Goal: Information Seeking & Learning: Learn about a topic

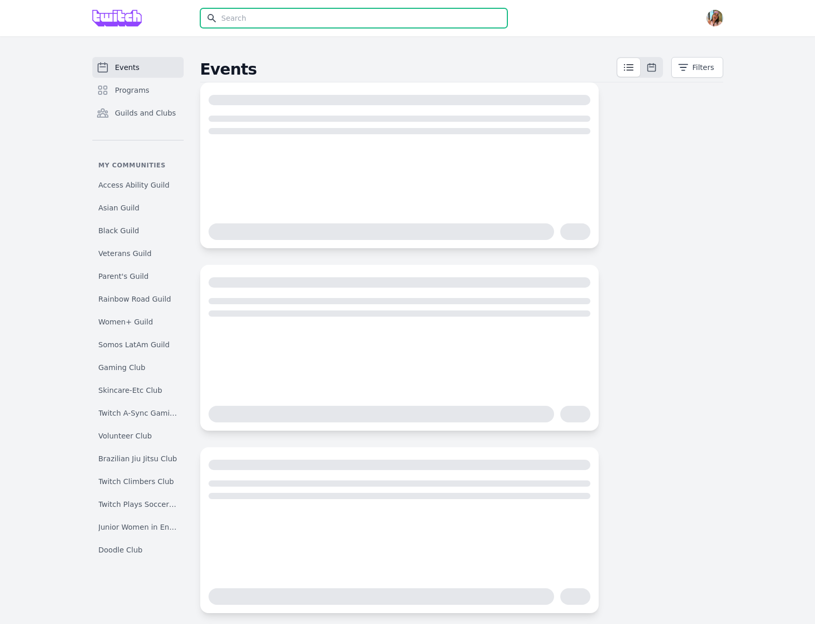
click at [302, 18] on input "text" at bounding box center [353, 18] width 307 height 20
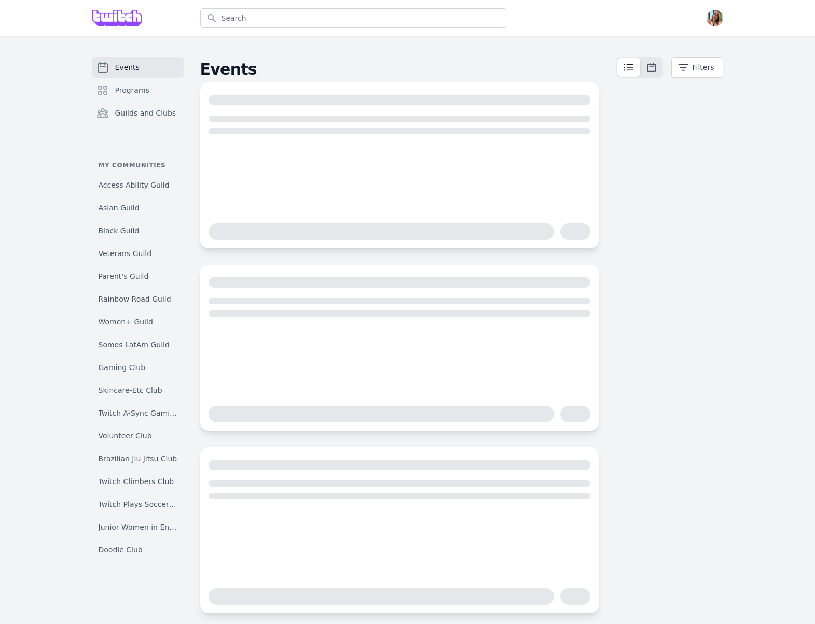
click at [720, 29] on div "Open user menu" at bounding box center [623, 18] width 199 height 36
click at [715, 23] on img "button" at bounding box center [714, 18] width 17 height 17
click at [700, 45] on link "Admin" at bounding box center [673, 42] width 100 height 19
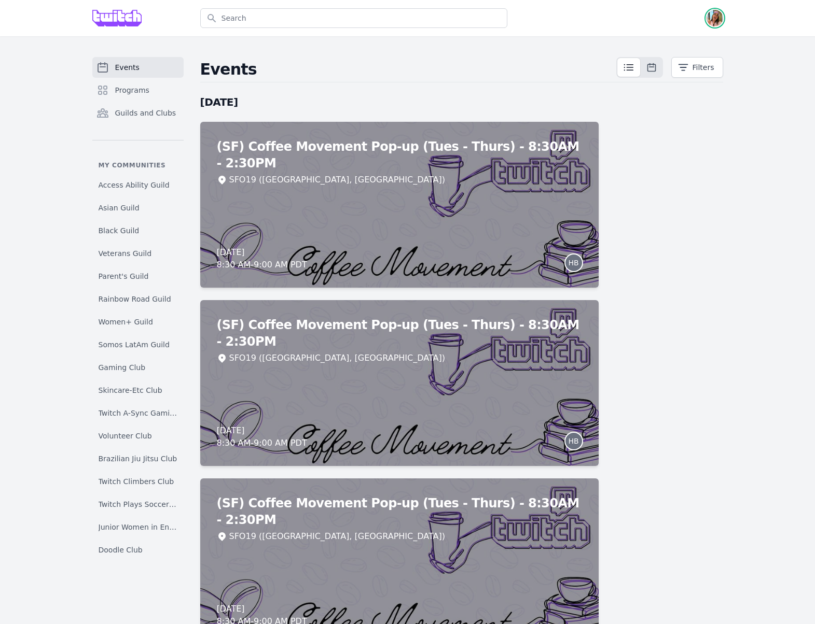
click at [709, 20] on img "button" at bounding box center [714, 18] width 17 height 17
click at [683, 43] on link "Admin" at bounding box center [673, 42] width 100 height 19
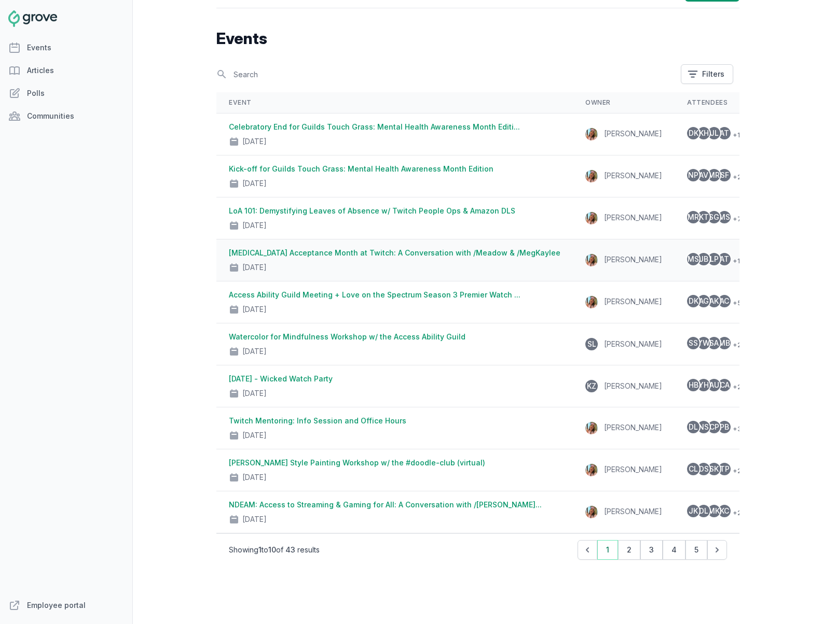
scroll to position [38, 0]
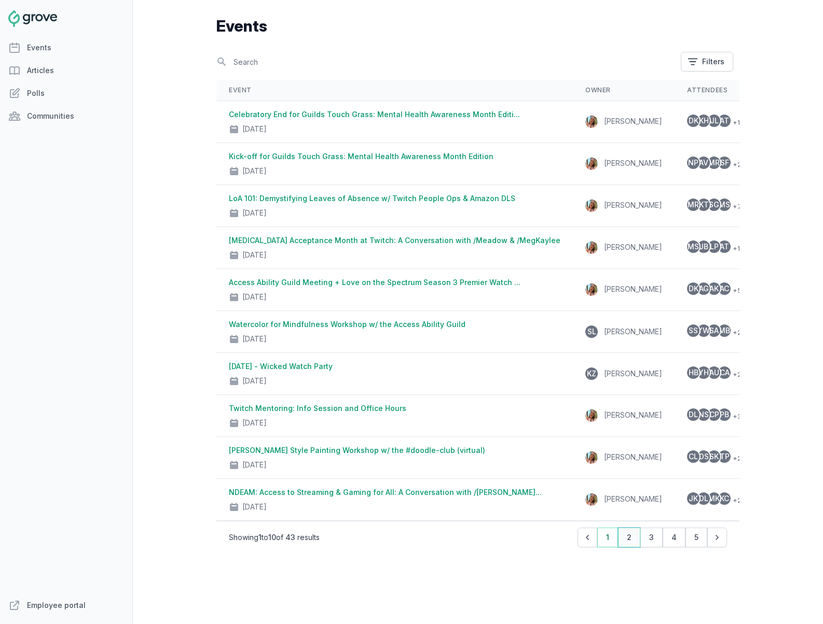
click at [629, 538] on button "2" at bounding box center [629, 538] width 22 height 20
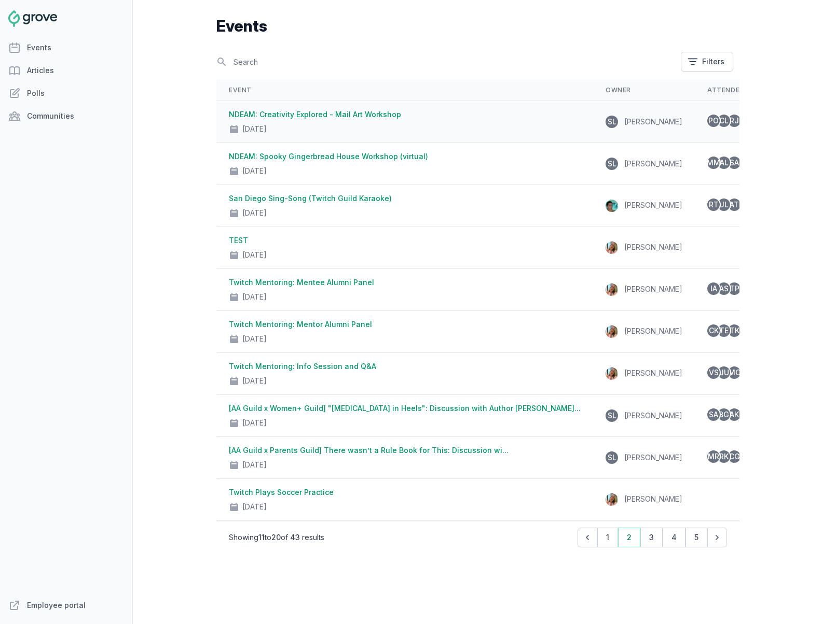
click at [380, 123] on div "Oct 8, 2024" at bounding box center [405, 127] width 352 height 15
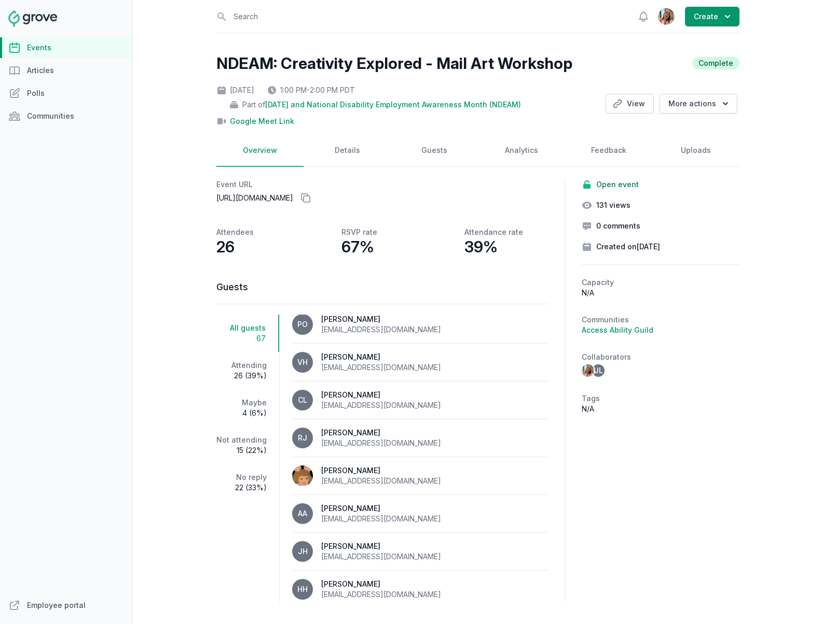
scroll to position [21, 0]
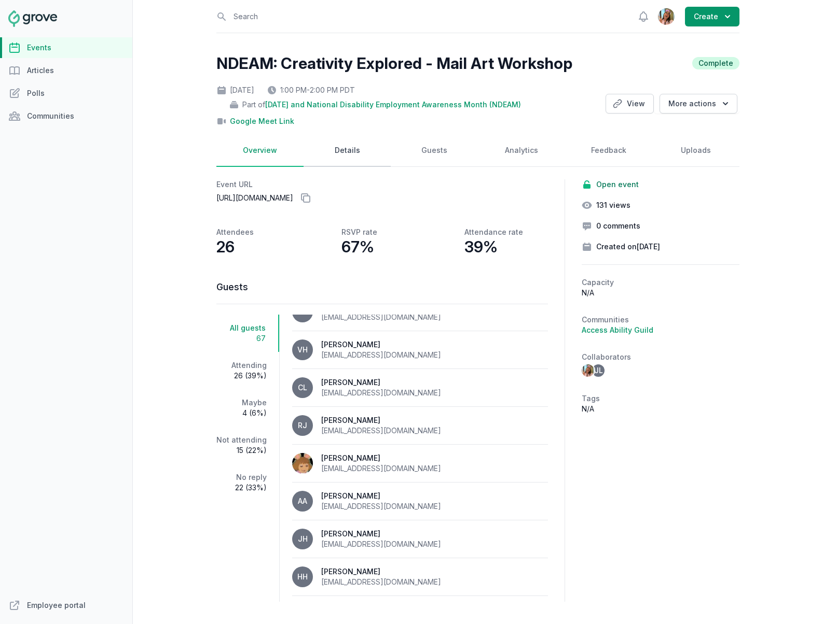
click at [341, 151] on link "Details" at bounding box center [346, 151] width 87 height 32
select select "96"
select select "virtual"
select select "false"
select select "1:00 PM"
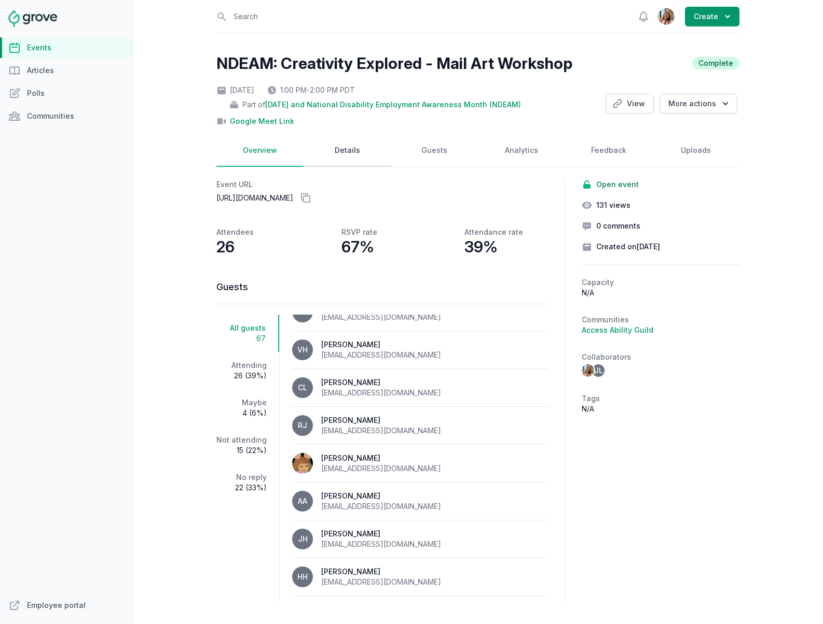
select select "2:00 PM"
select select "89"
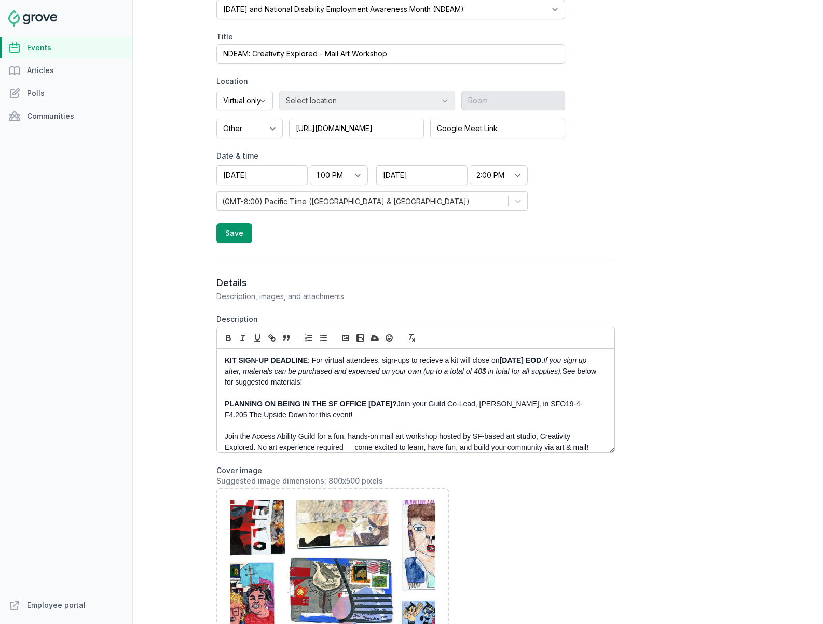
scroll to position [292, 0]
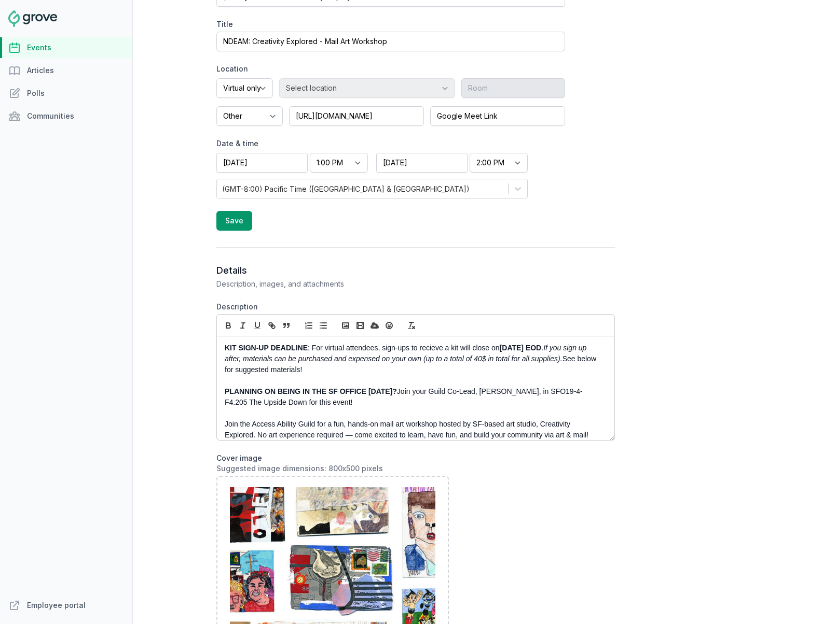
click at [344, 398] on p "PLANNING ON BEING IN THE SF OFFICE ON TUESDAY? Join your Guild Co-Lead, Olivia,…" at bounding box center [413, 397] width 376 height 22
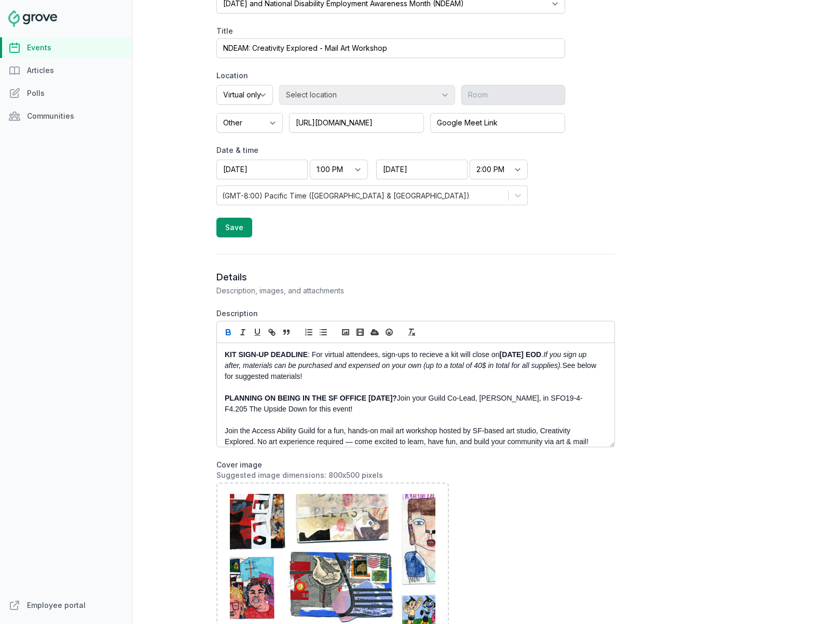
scroll to position [275, 0]
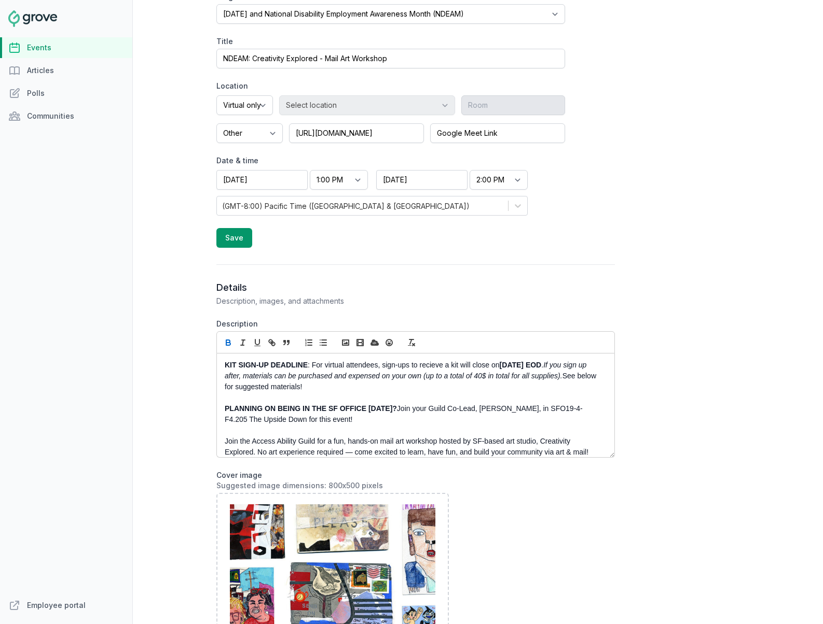
click at [329, 371] on p "KIT SIGN-UP DEADLINE : For virtual attendees, sign-ups to recieve a kit will cl…" at bounding box center [413, 376] width 376 height 33
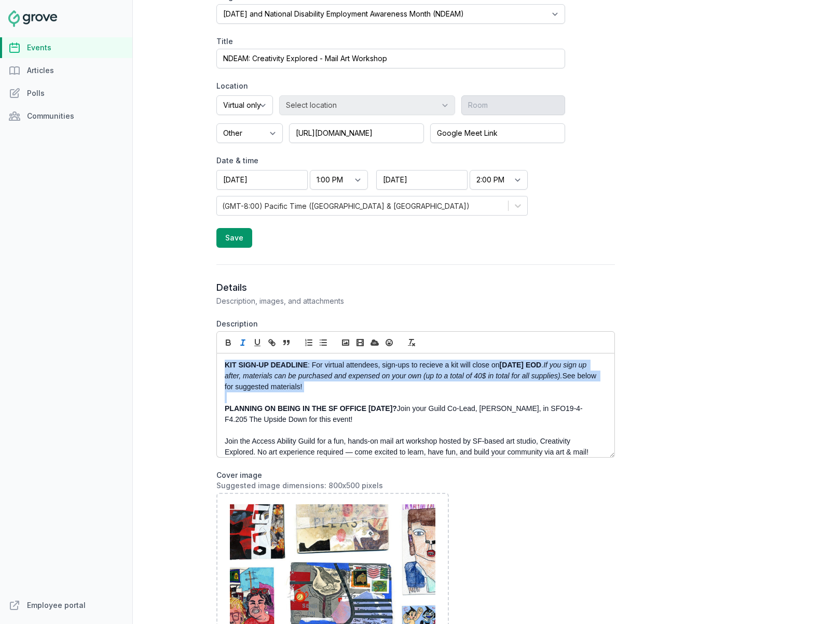
click at [329, 371] on p "KIT SIGN-UP DEADLINE : For virtual attendees, sign-ups to recieve a kit will cl…" at bounding box center [413, 376] width 376 height 33
click at [319, 386] on p "KIT SIGN-UP DEADLINE : For virtual attendees, sign-ups to recieve a kit will cl…" at bounding box center [413, 376] width 376 height 33
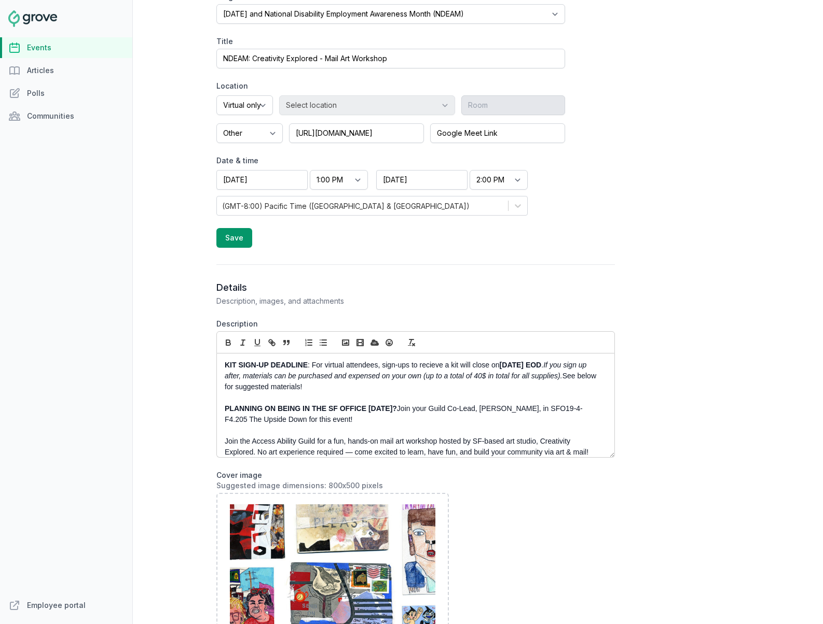
click at [394, 390] on p "KIT SIGN-UP DEADLINE : For virtual attendees, sign-ups to recieve a kit will cl…" at bounding box center [413, 376] width 376 height 33
click at [326, 379] on em "If you sign up after, materials can be purchased and expensed on your own (up t…" at bounding box center [407, 370] width 364 height 19
click at [217, 364] on div "KIT SIGN-UP DEADLINE : For virtual attendees, sign-ups to recieve a kit will cl…" at bounding box center [415, 406] width 397 height 104
click at [541, 364] on strong "Wednesday 10/2 EOD" at bounding box center [520, 365] width 42 height 8
copy p "KIT SIGN-UP DEADLINE : For virtual attendees, sign-ups to recieve a kit will cl…"
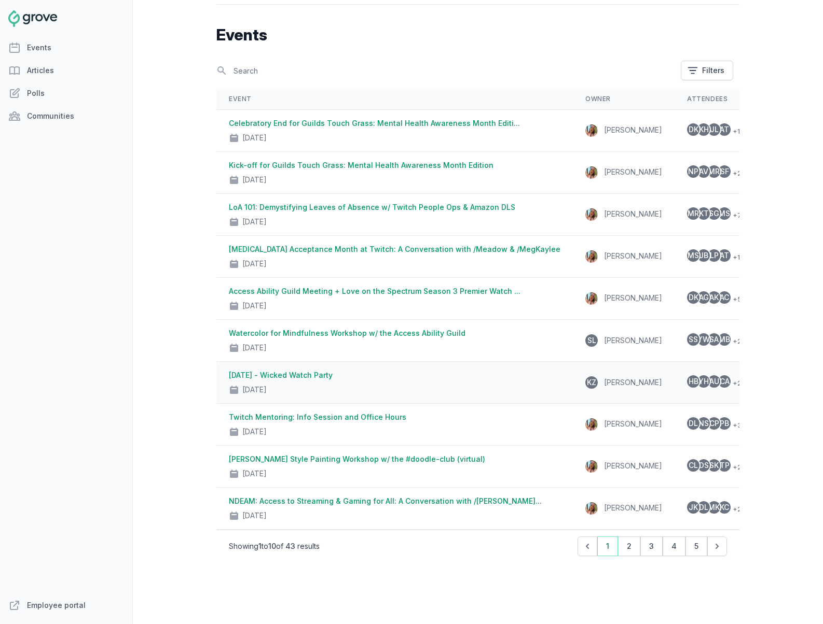
scroll to position [38, 0]
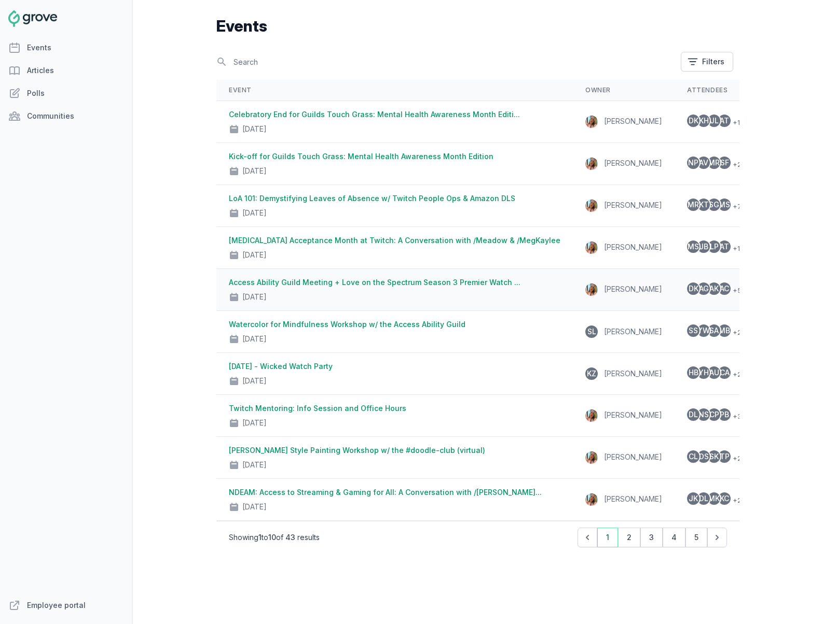
click at [429, 278] on link "Access Ability Guild Meeting + Love on the Spectrum Season 3 Premier Watch ..." at bounding box center [374, 282] width 291 height 9
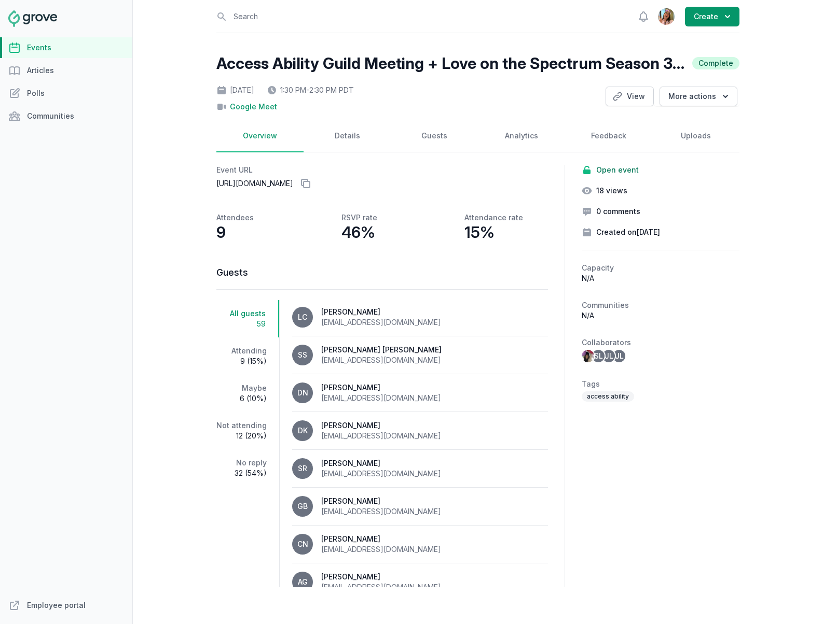
scroll to position [2, 0]
click at [339, 132] on link "Details" at bounding box center [346, 136] width 87 height 32
select select "virtual"
select select "false"
select select "1:30 PM"
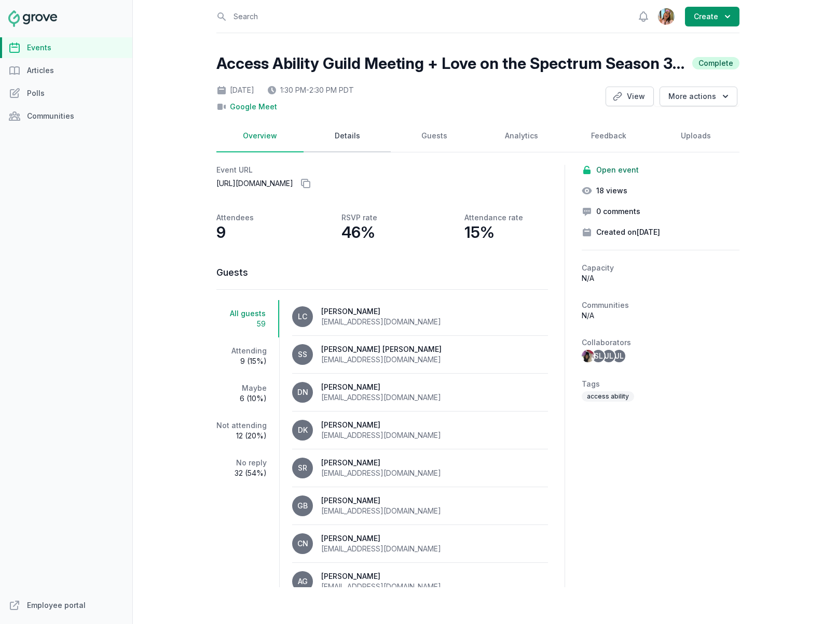
select select "2:30 PM"
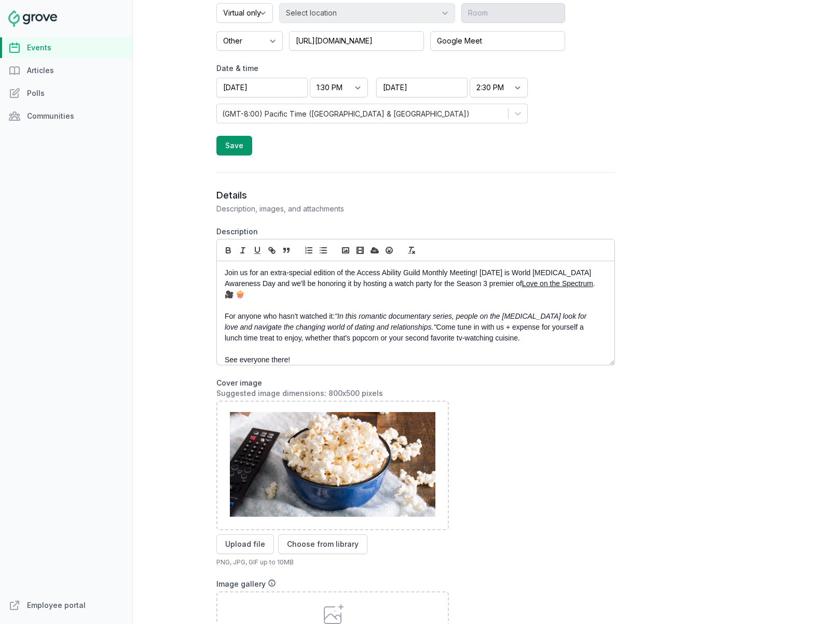
scroll to position [308, 0]
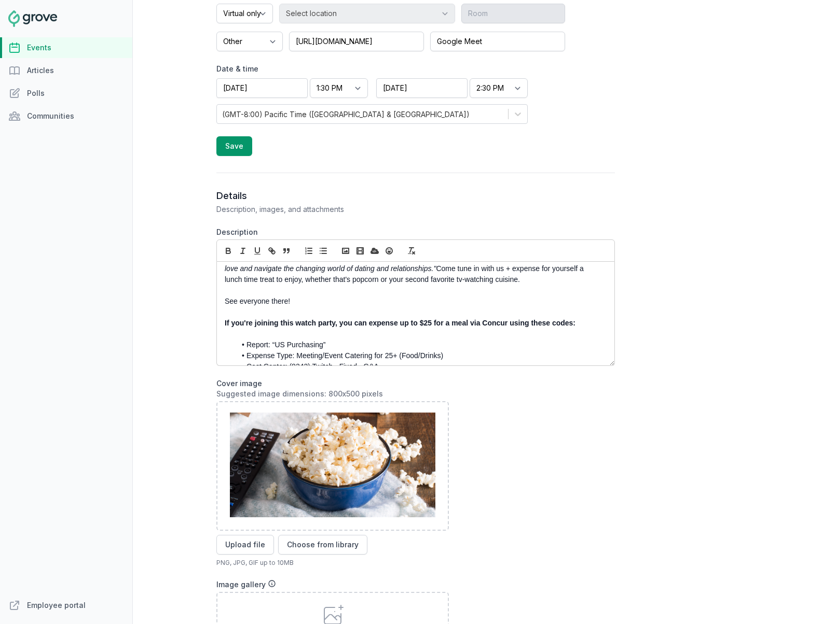
click at [282, 323] on strong "If you're joining this watch party, you can expense up to $25 for a meal via Co…" at bounding box center [400, 323] width 351 height 8
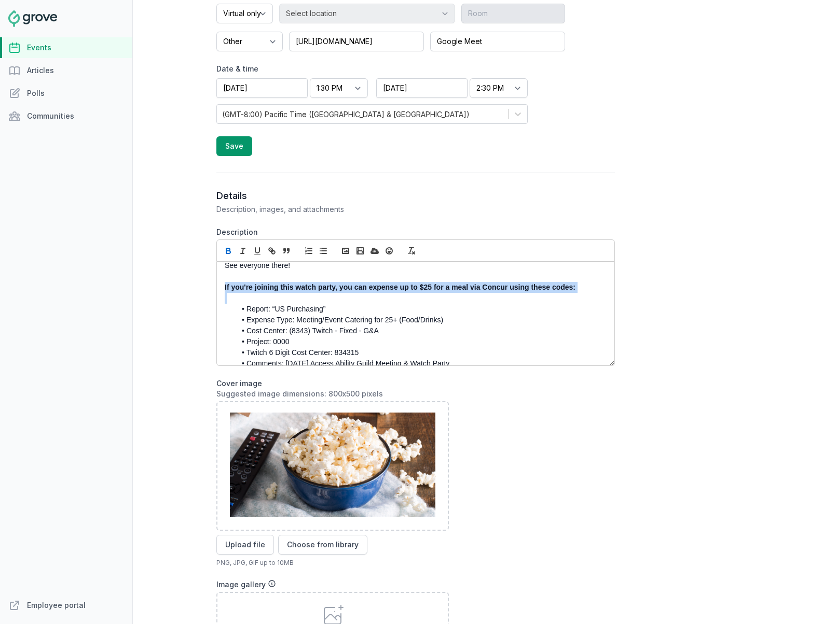
scroll to position [137, 0]
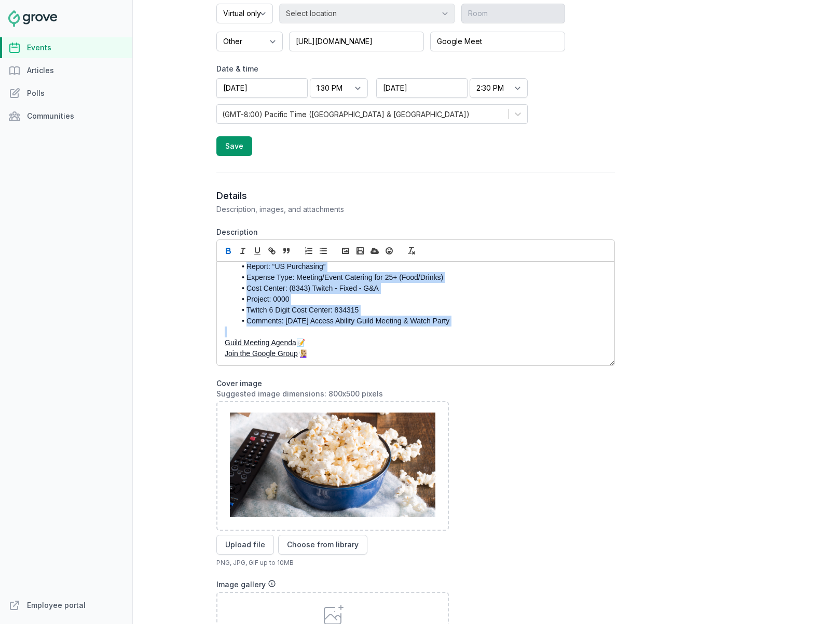
click at [464, 319] on li "Comments: April 2nd Access Ability Guild Meeting & Watch Party" at bounding box center [417, 321] width 365 height 11
copy div "If you're joining this watch party, you can expense up to $25 for a meal via Co…"
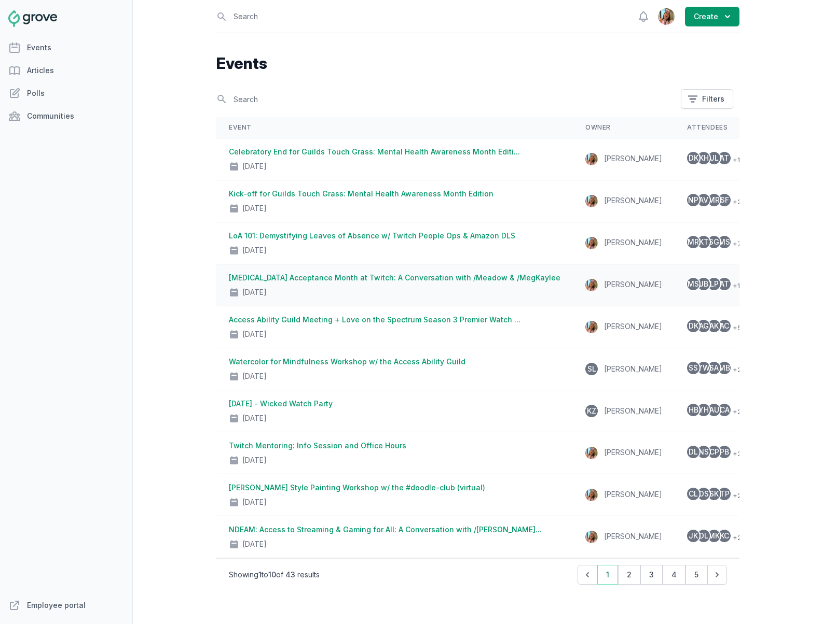
click at [365, 281] on link "Autism Acceptance Month at Twitch: A Conversation with /Meadow & /MegKaylee" at bounding box center [394, 277] width 331 height 9
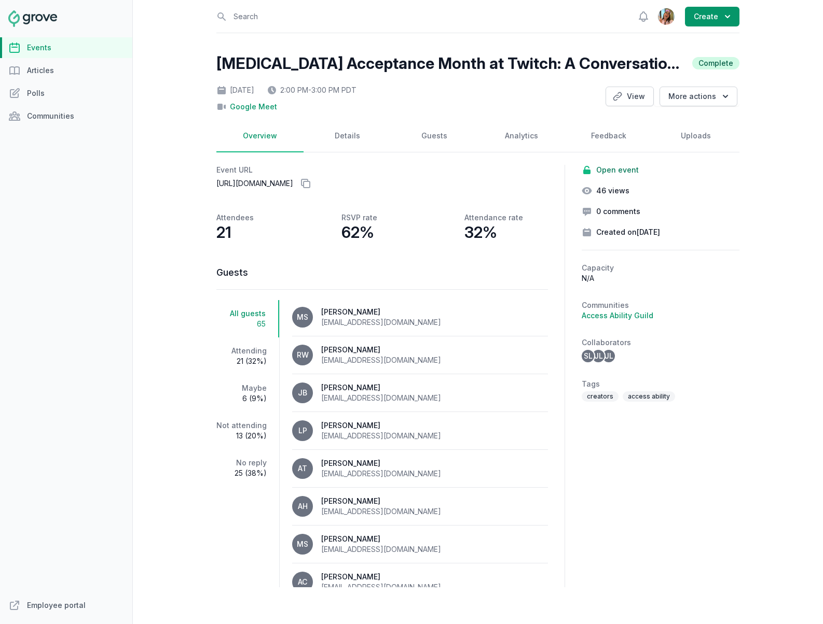
scroll to position [2, 0]
click at [351, 151] on link "Details" at bounding box center [346, 136] width 87 height 32
select select "virtual"
select select "2:00 PM"
select select "3:00 PM"
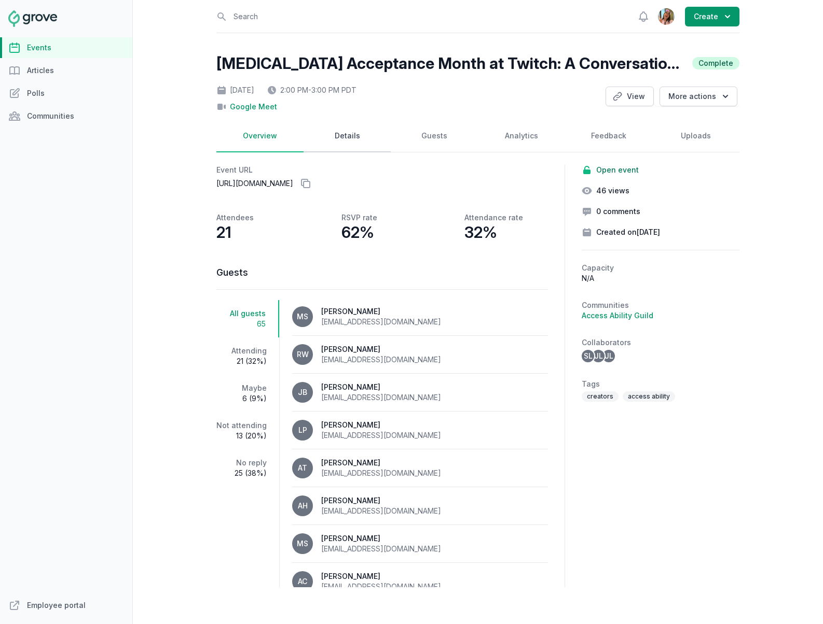
select select "89"
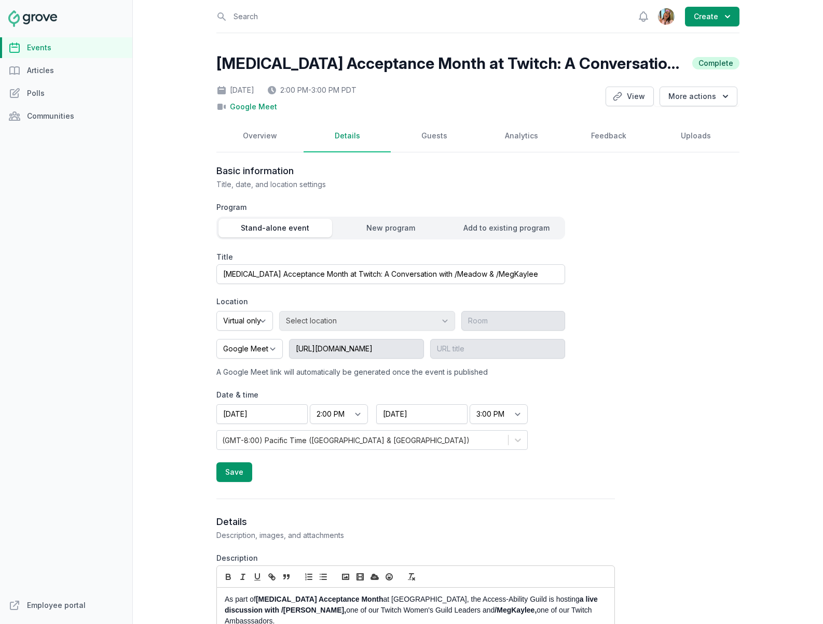
click at [355, 134] on link "Details" at bounding box center [346, 136] width 87 height 32
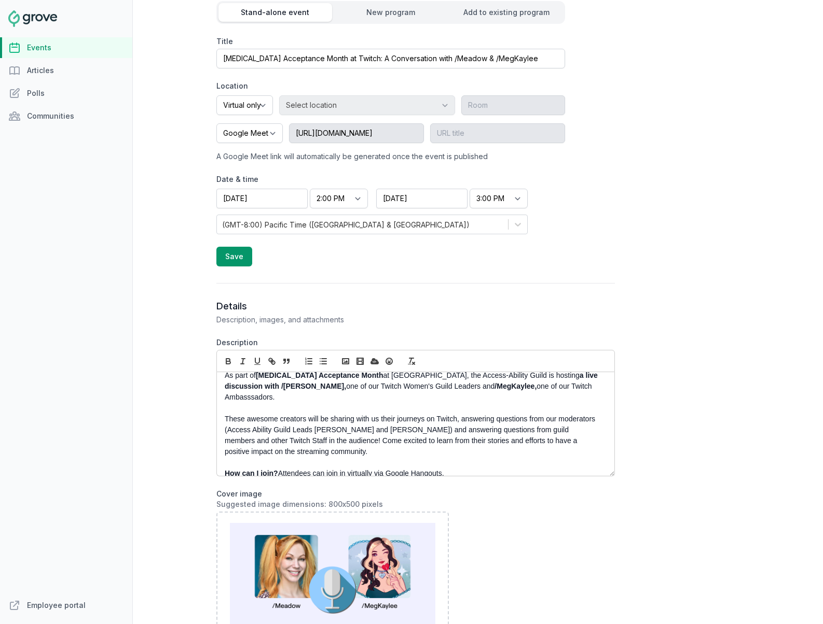
scroll to position [18, 0]
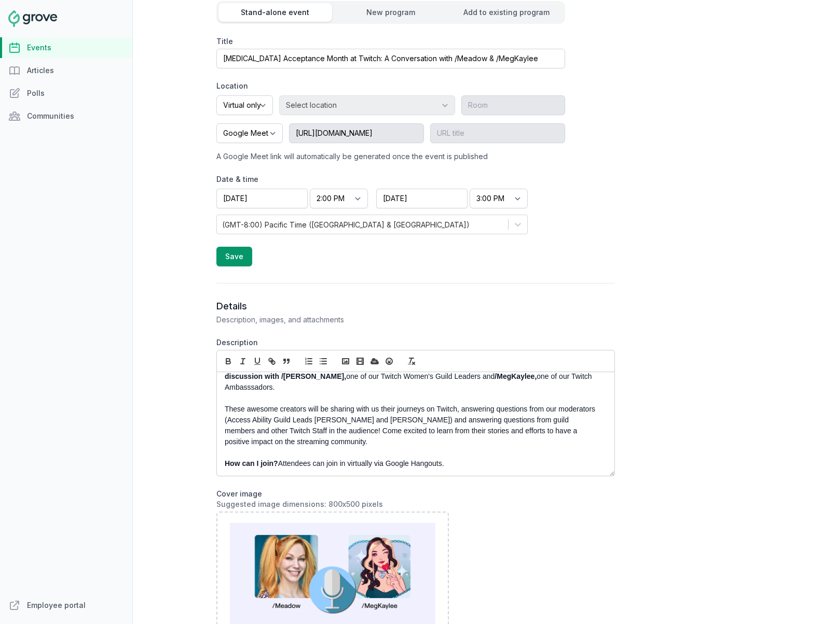
click at [344, 431] on p "These awesome creators will be sharing with us their journeys on Twitch, answer…" at bounding box center [413, 426] width 376 height 44
copy div "As part of Autism Acceptance Month at Twitch, the Access-Ability Guild is hosti…"
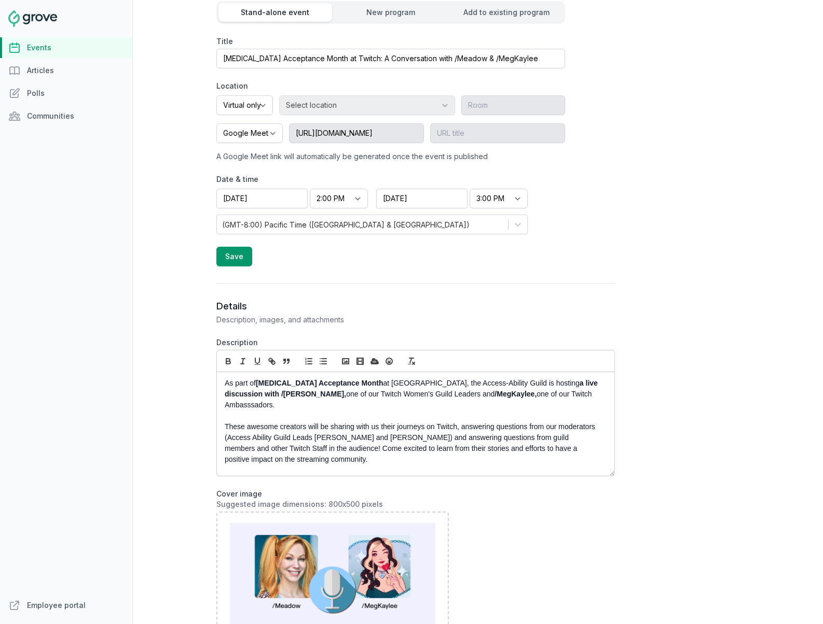
scroll to position [0, 0]
click at [494, 273] on div "Basic information Title, date, and location settings Program Stand-alone event …" at bounding box center [415, 116] width 398 height 335
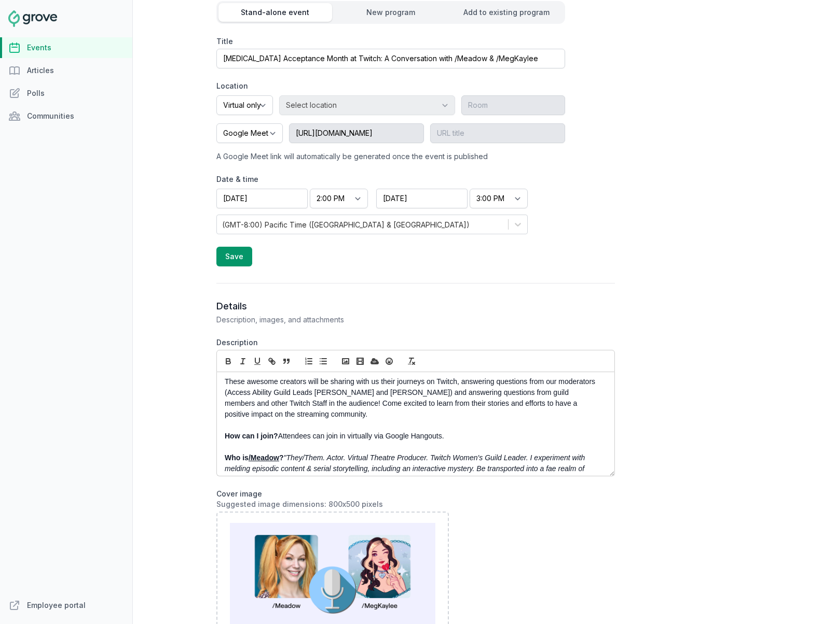
scroll to position [88, 0]
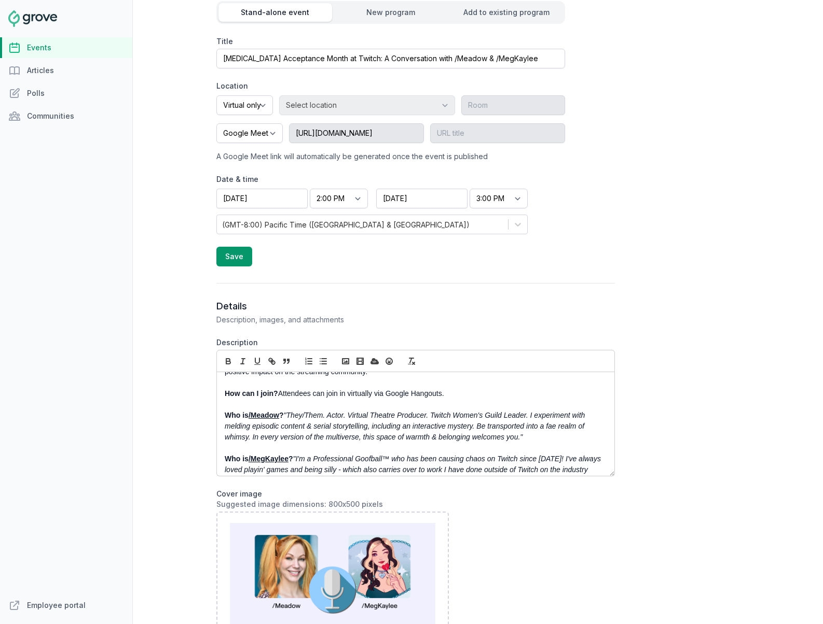
click at [318, 388] on p "How can I join? Attendees can join in virtually via Google Hangouts." at bounding box center [413, 393] width 376 height 11
copy p "How can I join? Attendees can join in virtually via Google Hangouts."
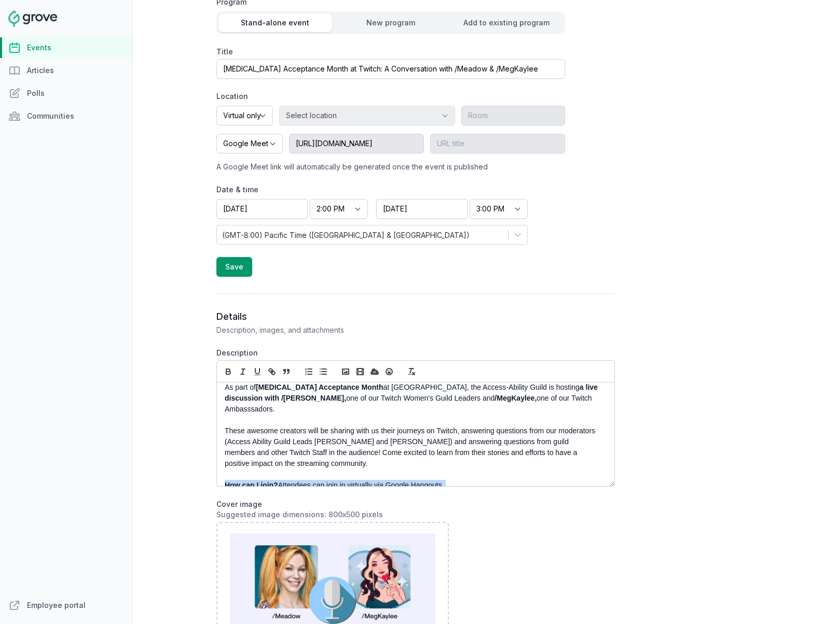
scroll to position [196, 0]
